Goal: Task Accomplishment & Management: Complete application form

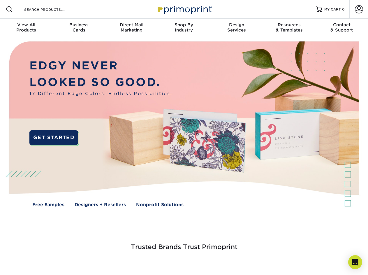
click at [0, 0] on div "OR" at bounding box center [0, 0] width 0 height 0
click at [0, 0] on input "Resources Menu" at bounding box center [0, 0] width 0 height 0
checkbox input "true"
click at [349, 0] on span "Account" at bounding box center [349, 0] width 0 height 0
click at [0, 0] on span "SIGN IN" at bounding box center [0, 0] width 0 height 0
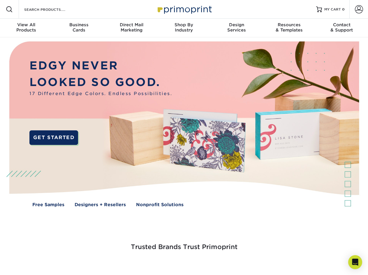
click at [0, 0] on span "CREATE AN ACCOUNT" at bounding box center [0, 0] width 0 height 0
click at [0, 0] on div at bounding box center [0, 0] width 0 height 0
